Goal: Navigation & Orientation: Find specific page/section

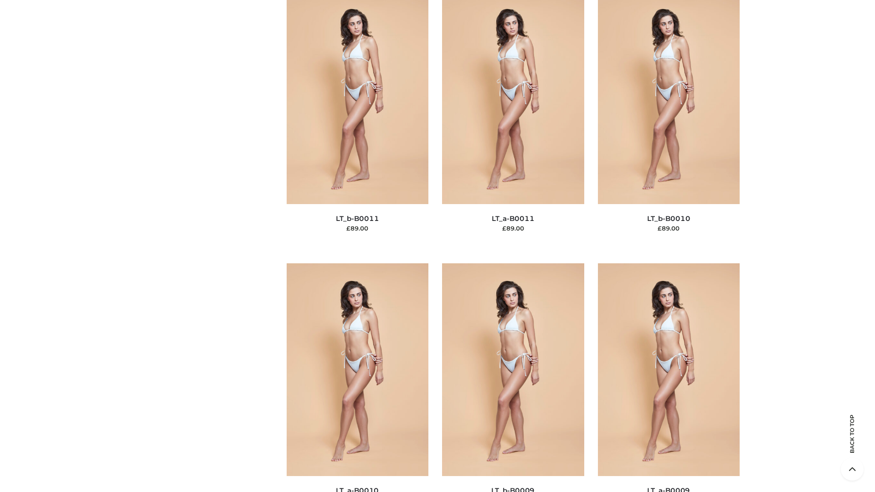
scroll to position [4091, 0]
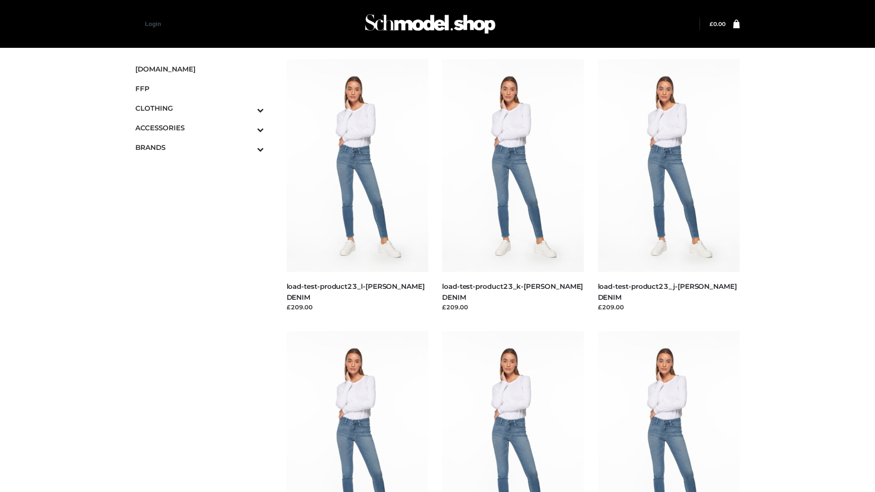
scroll to position [799, 0]
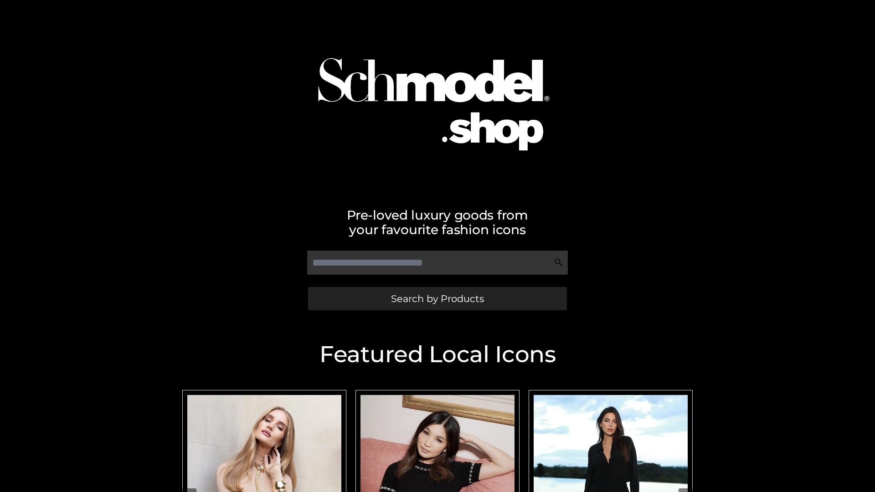
click at [437, 298] on span "Search by Products" at bounding box center [437, 299] width 93 height 10
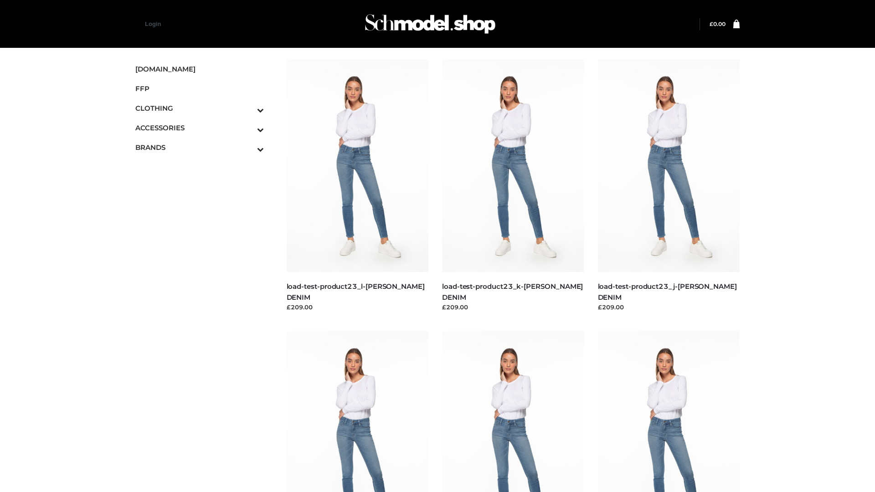
scroll to position [799, 0]
